Goal: Navigation & Orientation: Find specific page/section

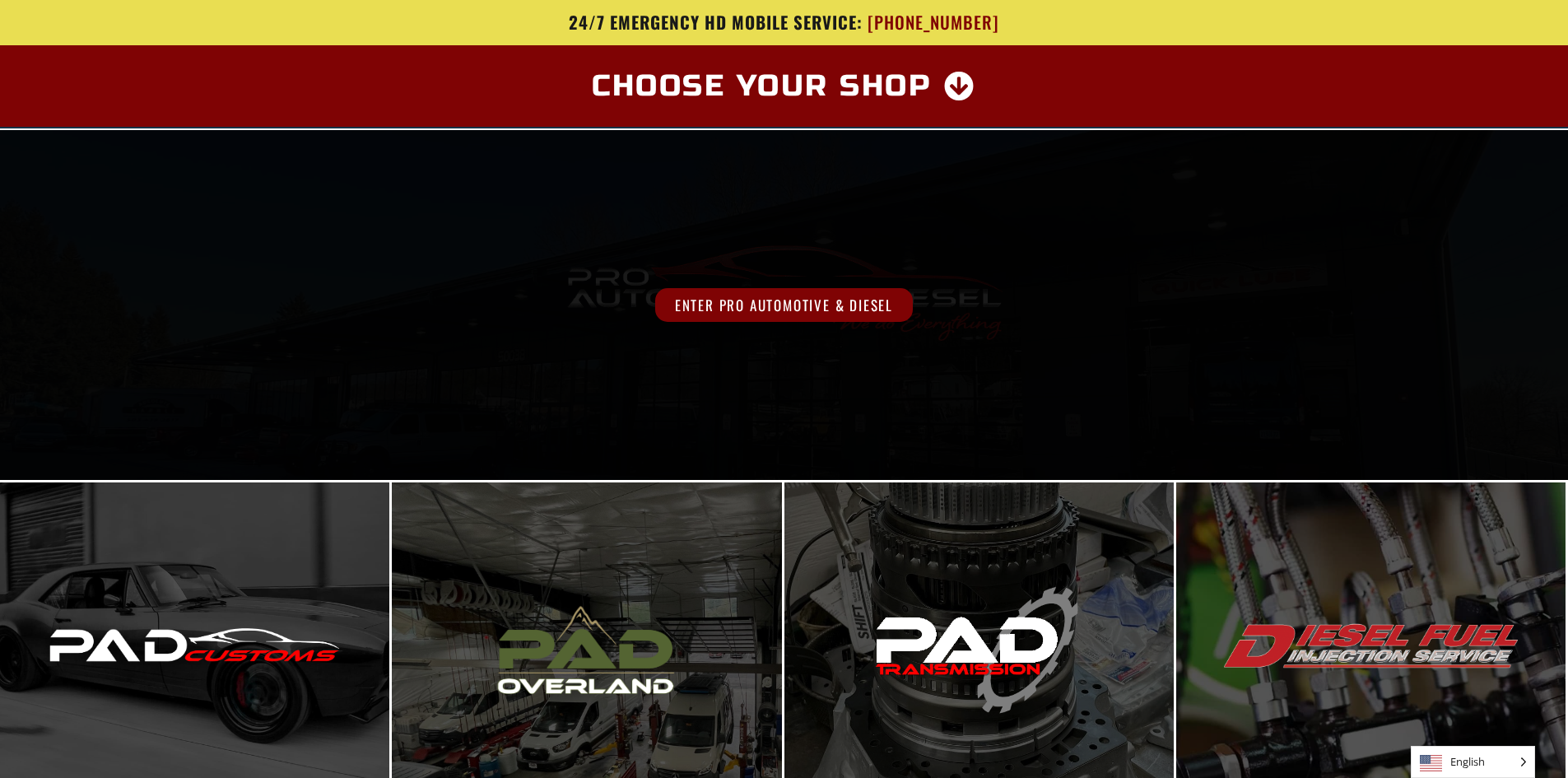
click at [762, 305] on span "Enter Pro Automotive & Diesel" at bounding box center [784, 305] width 257 height 34
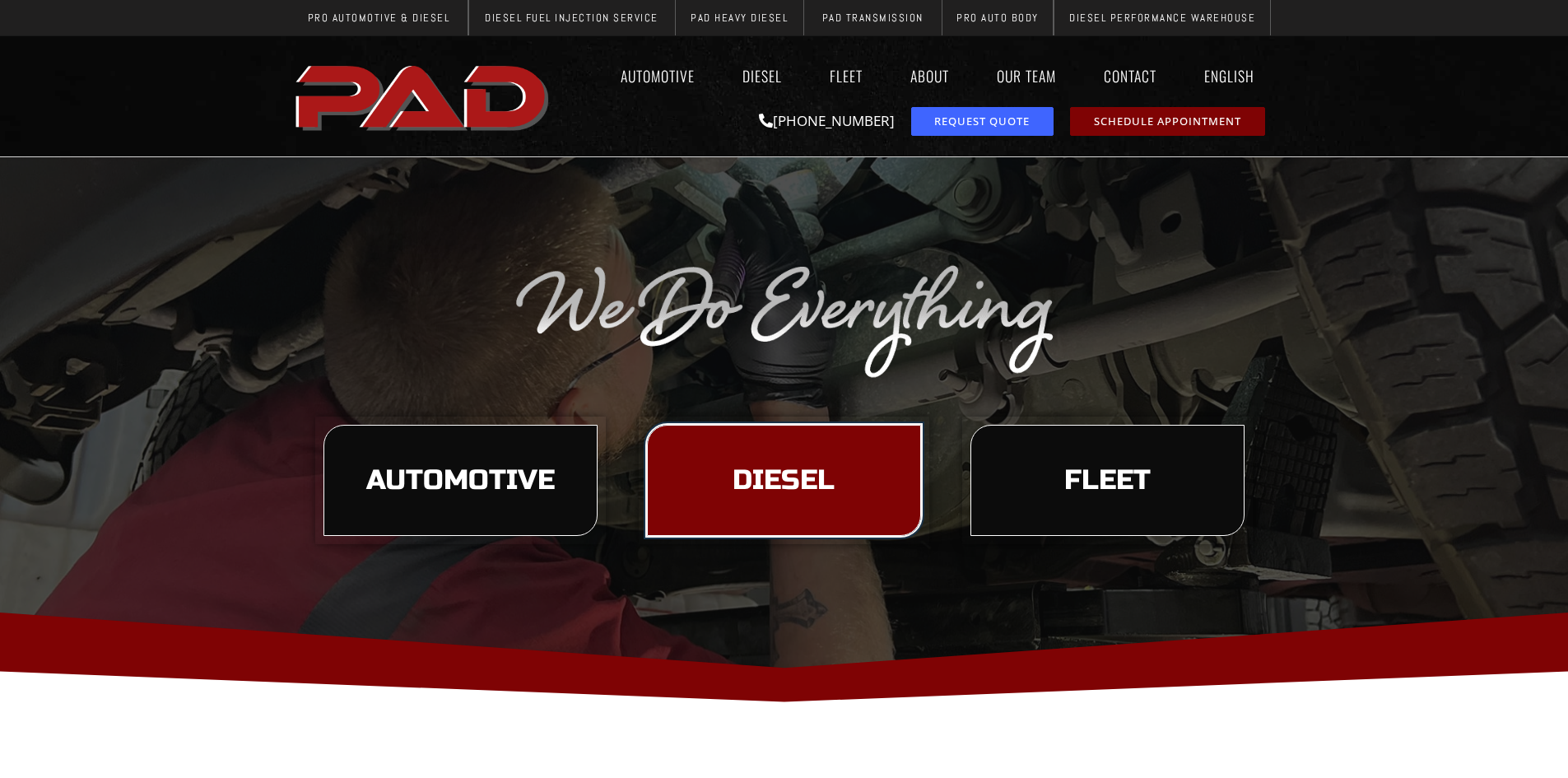
click at [777, 479] on span "Diesel" at bounding box center [783, 481] width 102 height 28
